Goal: Task Accomplishment & Management: Manage account settings

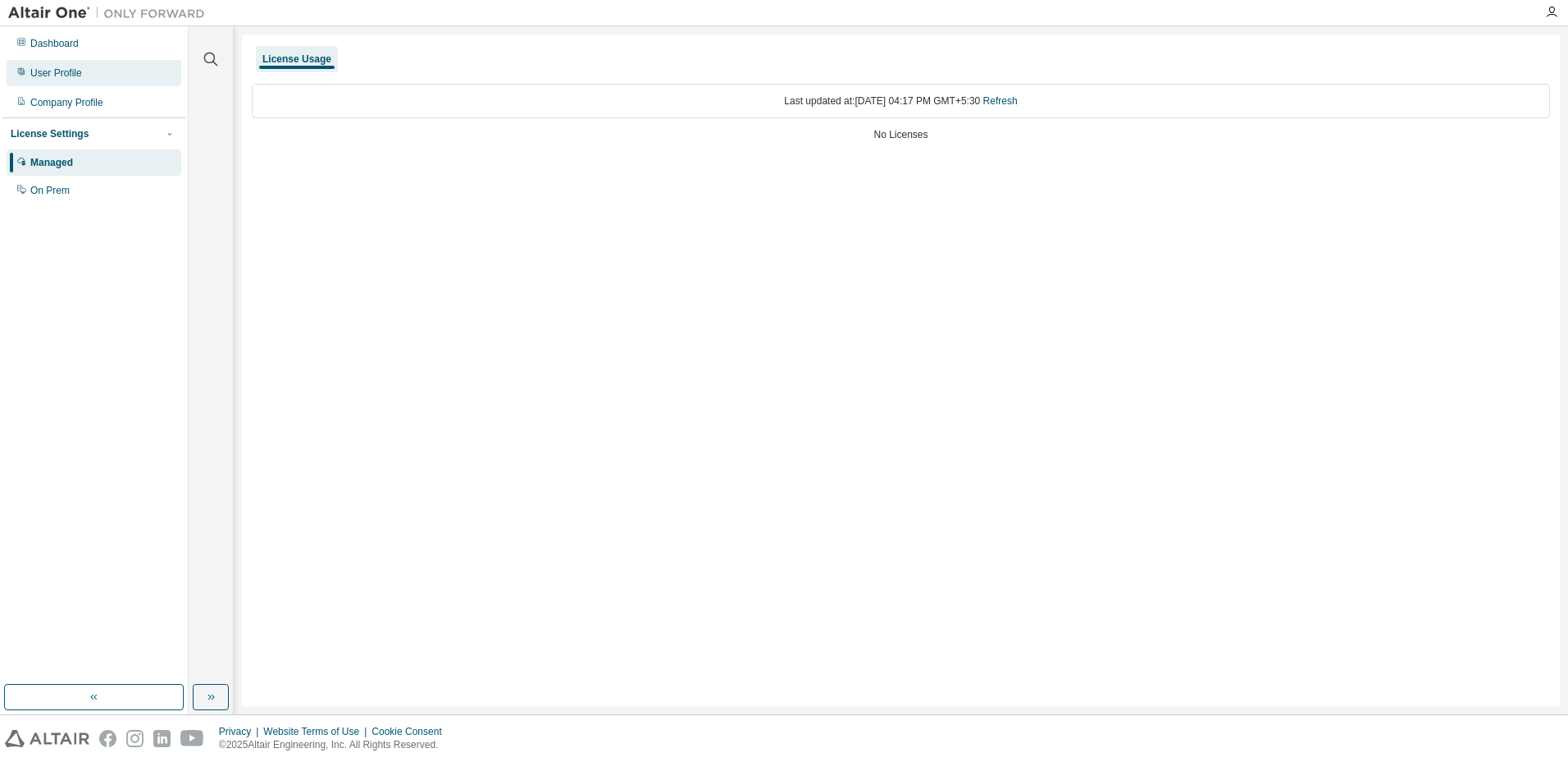
click at [90, 73] on div "User Profile" at bounding box center [95, 73] width 175 height 26
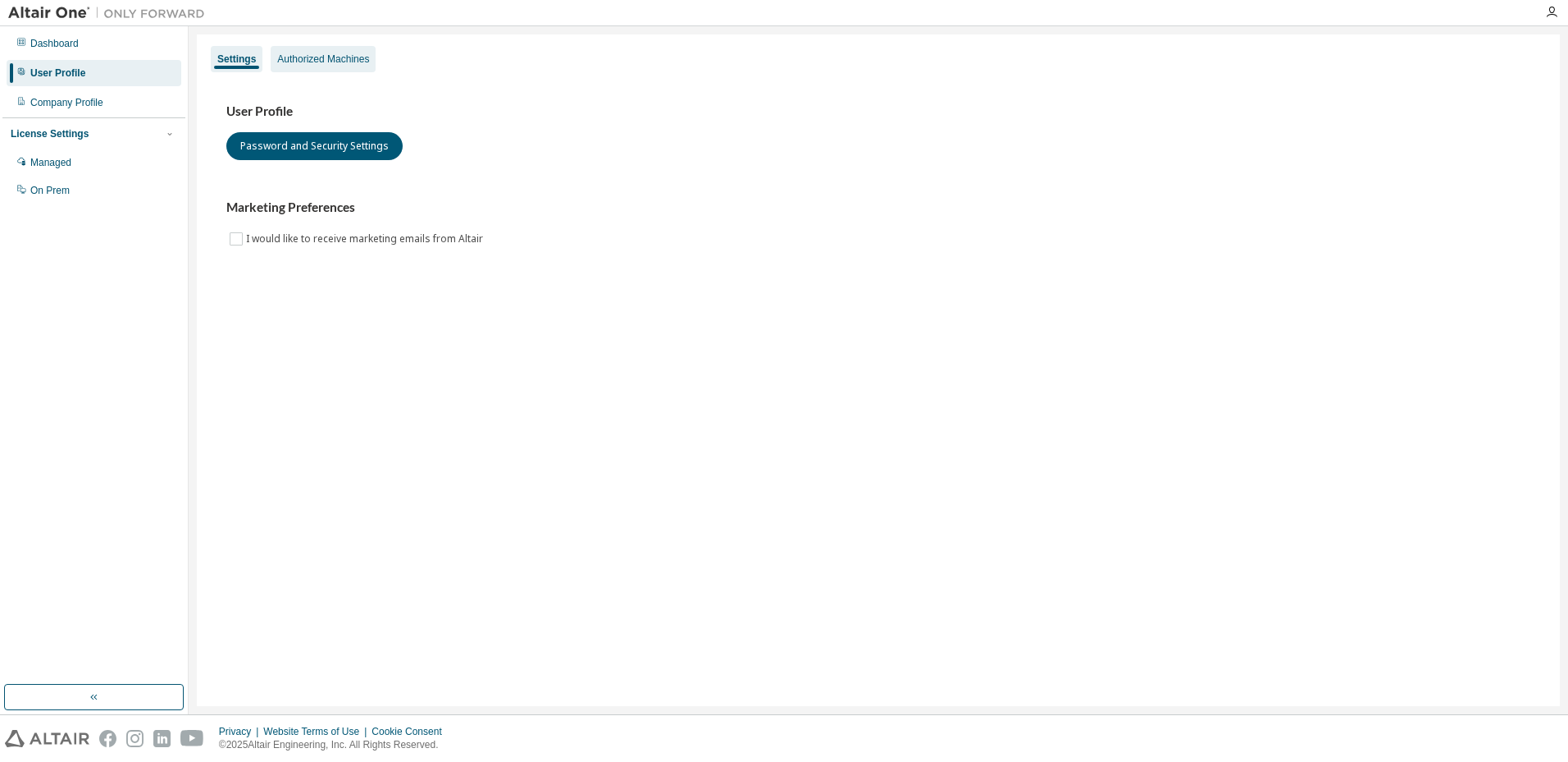
click at [344, 61] on div "Authorized Machines" at bounding box center [324, 59] width 92 height 13
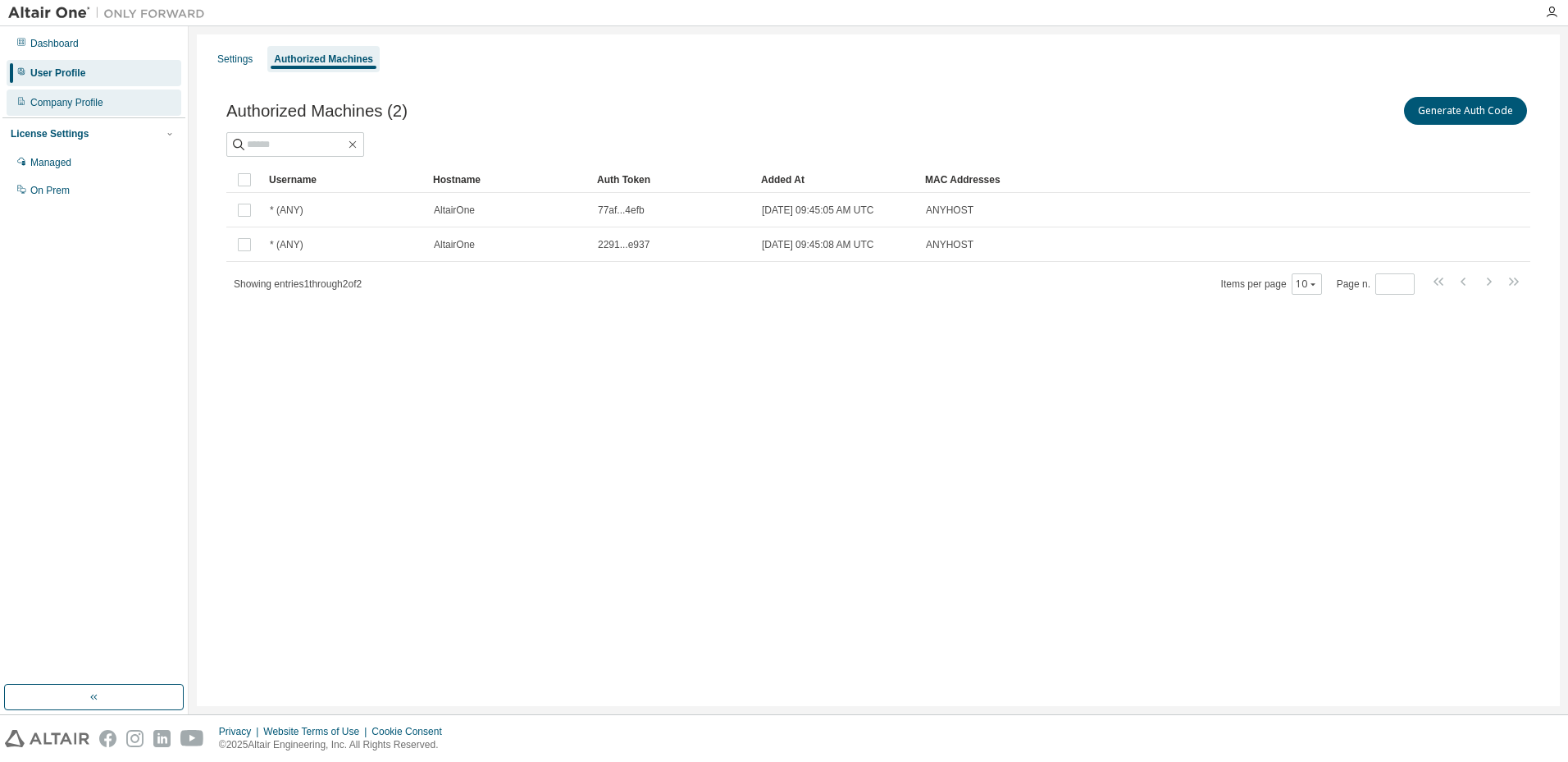
click at [114, 114] on div "Company Profile" at bounding box center [95, 103] width 175 height 26
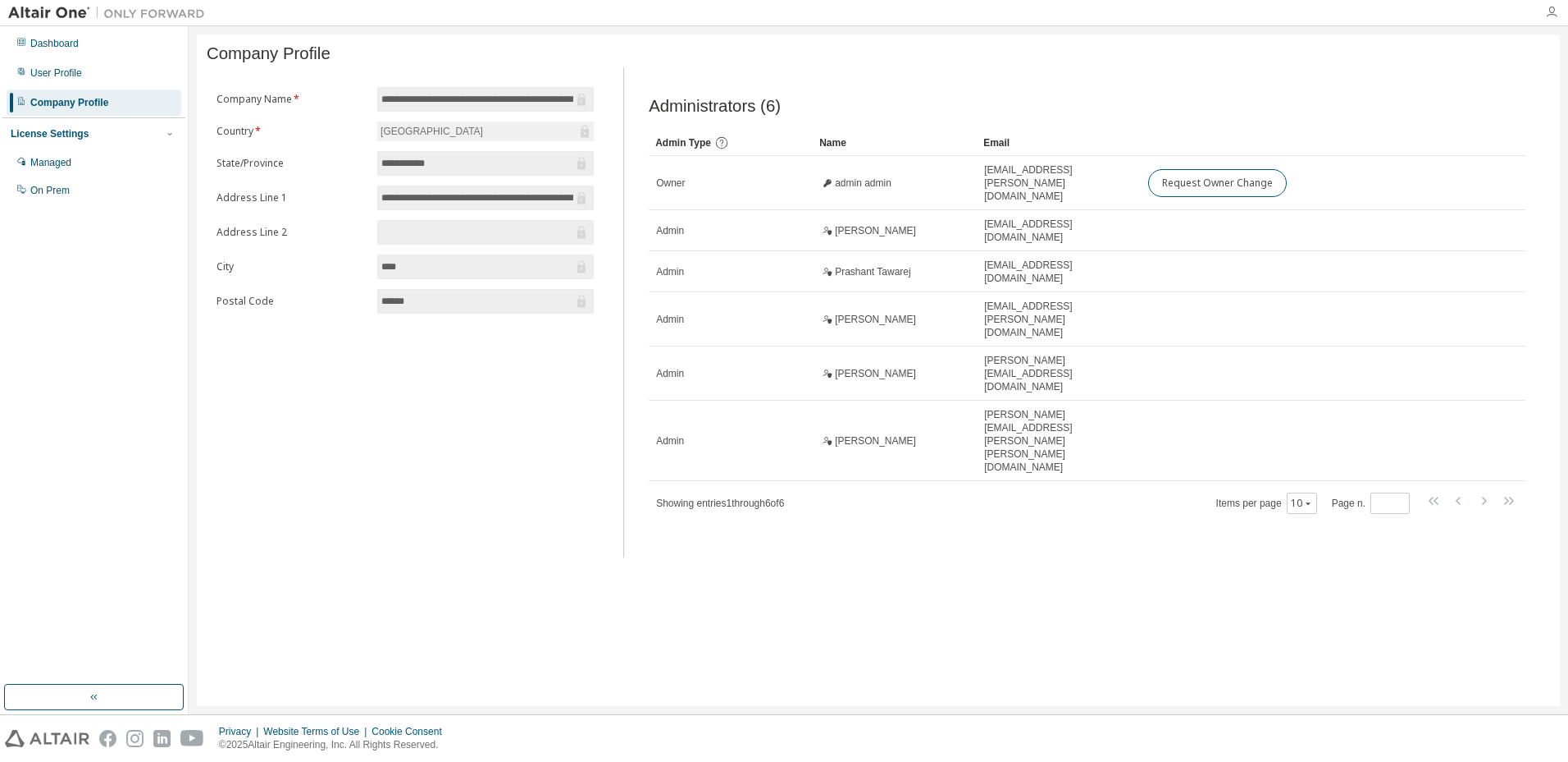
click at [1546, 11] on icon "button" at bounding box center [1551, 12] width 13 height 13
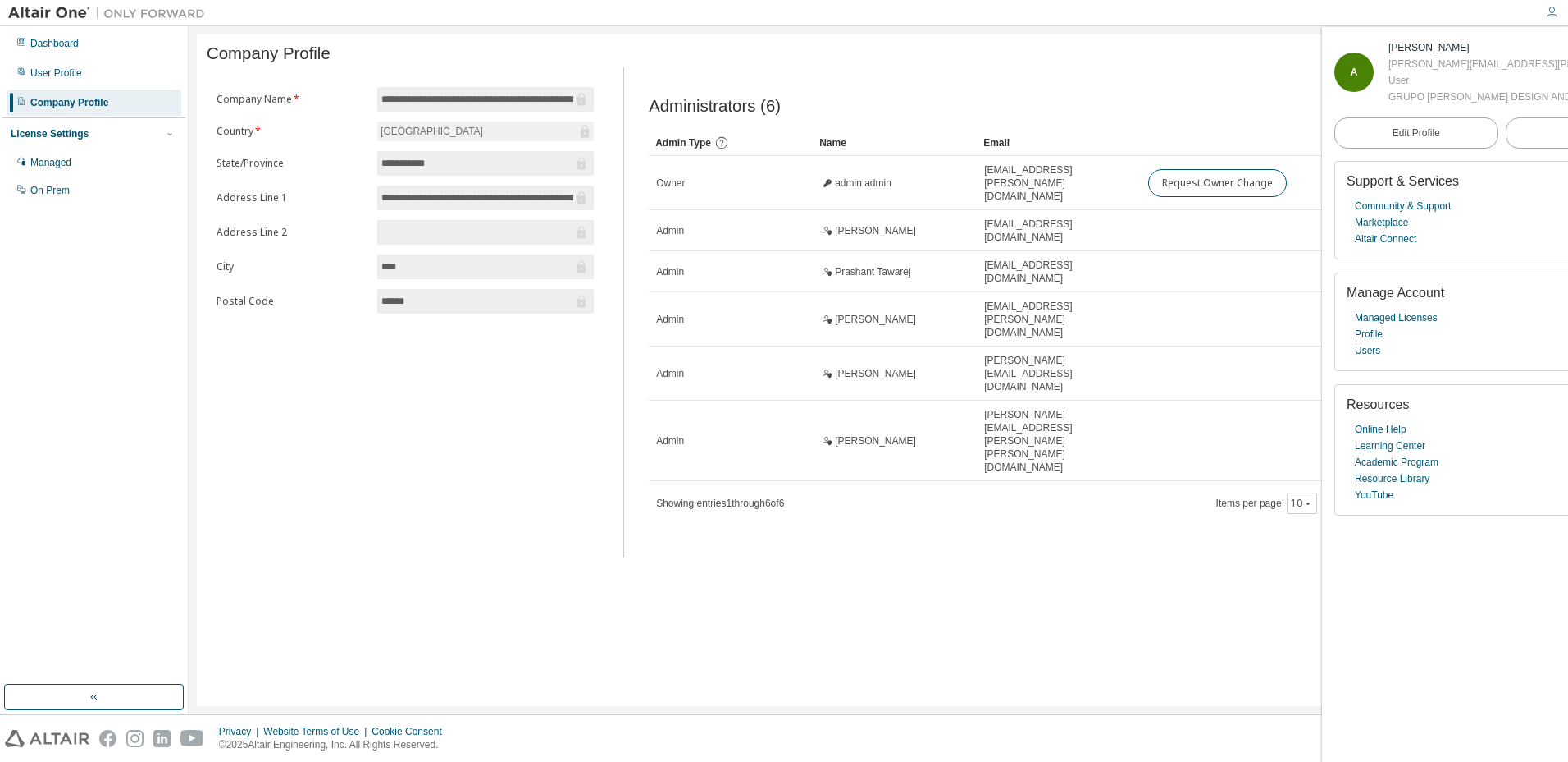
click at [1019, 25] on div at bounding box center [874, 13] width 1322 height 26
click at [1509, 148] on button "Logout" at bounding box center [1588, 132] width 164 height 31
